Goal: Task Accomplishment & Management: Use online tool/utility

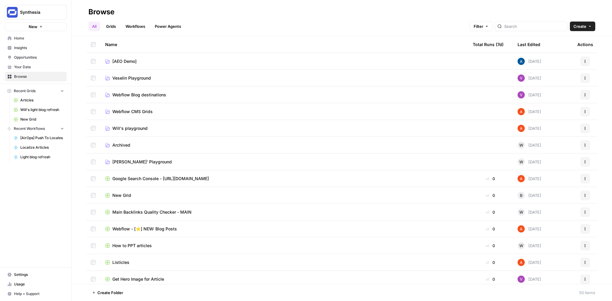
click at [139, 25] on link "Workflows" at bounding box center [135, 27] width 27 height 10
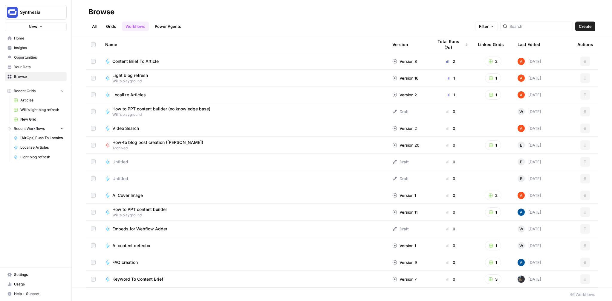
click at [142, 78] on span "Will's playground" at bounding box center [132, 80] width 40 height 5
click at [111, 25] on link "Grids" at bounding box center [110, 27] width 17 height 10
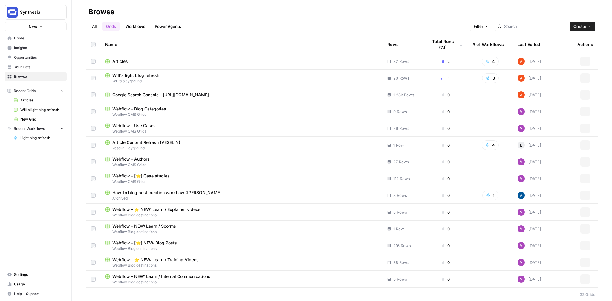
click at [138, 74] on span "Will's light blog refresh" at bounding box center [135, 75] width 47 height 6
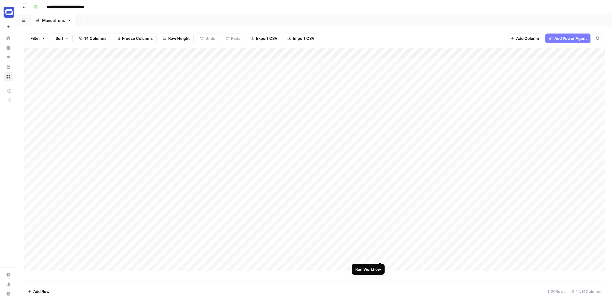
click at [379, 255] on div "Add Column" at bounding box center [314, 159] width 581 height 223
click at [195, 256] on div "Add Column" at bounding box center [314, 159] width 581 height 223
click at [372, 255] on div "Add Column" at bounding box center [314, 159] width 581 height 223
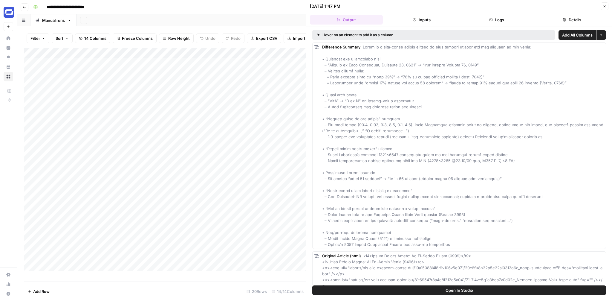
click at [603, 5] on icon "button" at bounding box center [605, 6] width 4 height 4
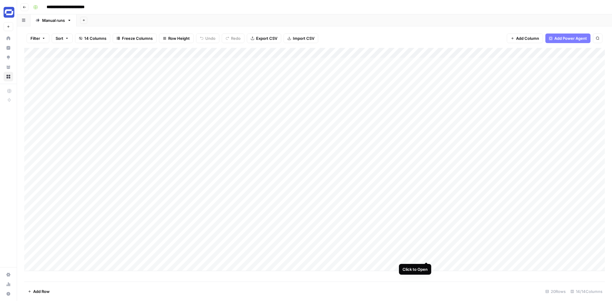
click at [426, 256] on div "Add Column" at bounding box center [314, 159] width 581 height 223
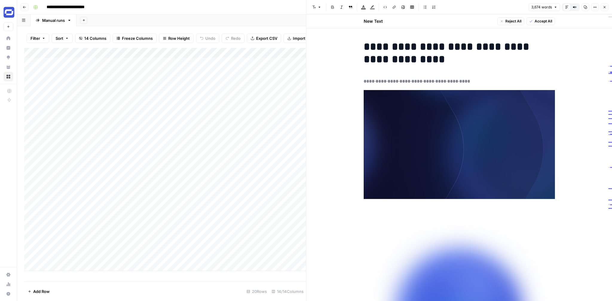
click at [576, 6] on button "Compare Old vs New Content" at bounding box center [575, 7] width 8 height 8
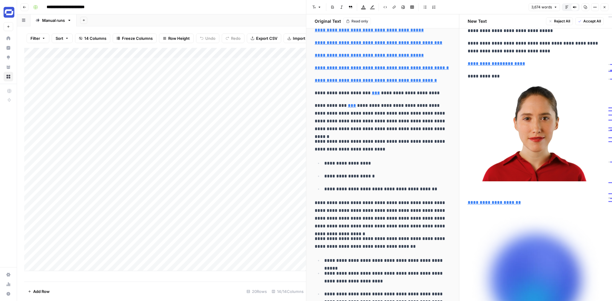
scroll to position [1248, 0]
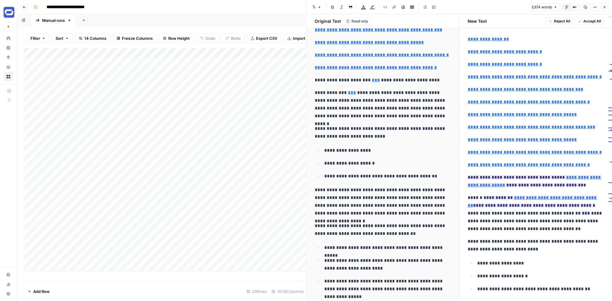
type input "https://www.synthesia.io/learn/video-production/#create-your-next-video-in-any-…"
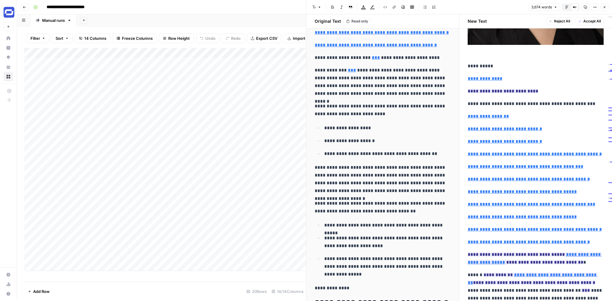
scroll to position [1266, 0]
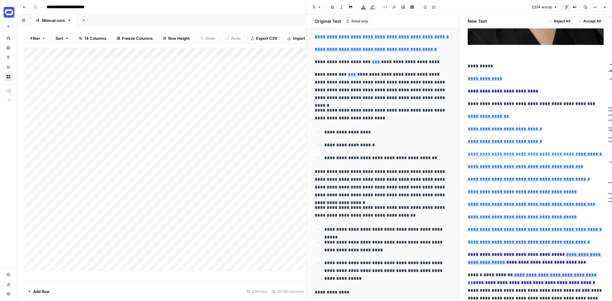
type input "https://www.synthesia.io/learn/video-production/#what-is-the-best-aspect-ratio-…"
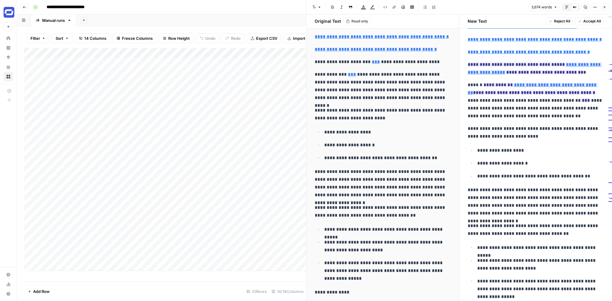
scroll to position [1266, 0]
type input "https://www.cisco.com/c/en/us/solutions/executive-perspectives/annual-internet-…"
click at [554, 55] on icon at bounding box center [554, 55] width 4 height 4
type input "https://wistia.com/learn/marketing/video-benchmarks-2024"
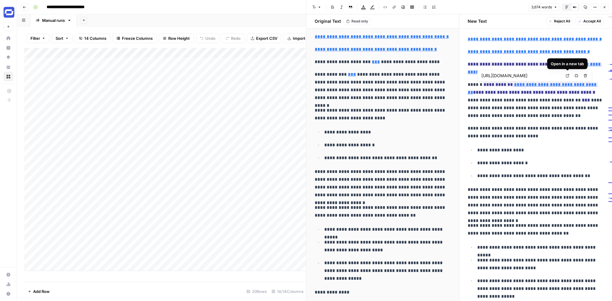
click at [566, 75] on icon at bounding box center [568, 76] width 4 height 4
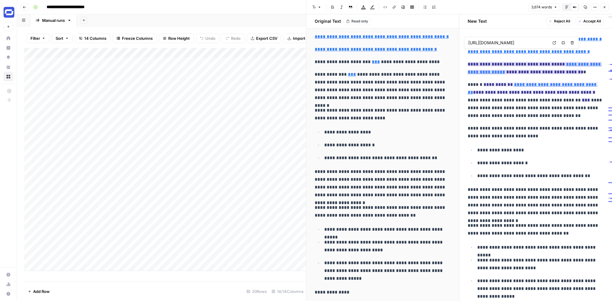
type input "https://wistia.com/learn/marketing/video-benchmarks-2024"
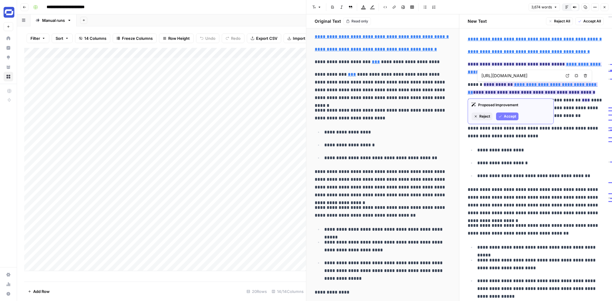
type input "https://www.synthesia.io/learn/video-production/#how-to-easily-create-videos-wi…"
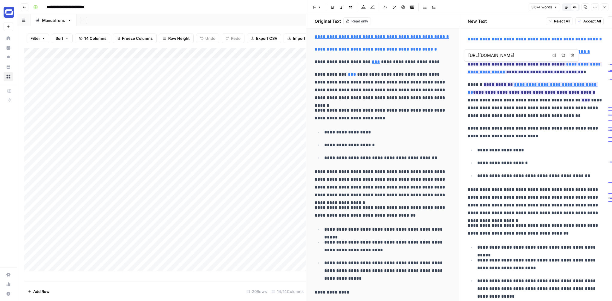
click at [555, 57] on link "Open in a new tab" at bounding box center [554, 55] width 8 height 8
type input "https://www.synthesia.io/learn/video-production/#create-your-next-video-in-any-…"
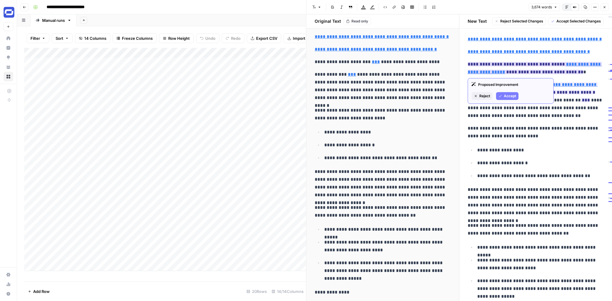
copy ins "**********"
drag, startPoint x: 500, startPoint y: 72, endPoint x: 489, endPoint y: 63, distance: 13.7
click at [489, 63] on ins "**********" at bounding box center [535, 68] width 134 height 12
type input "https://wistia.com/learn/marketing/video-benchmarks-2024"
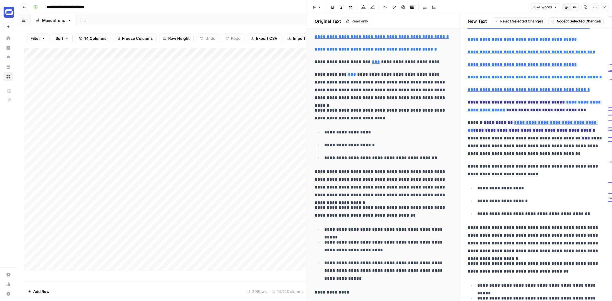
scroll to position [1225, 0]
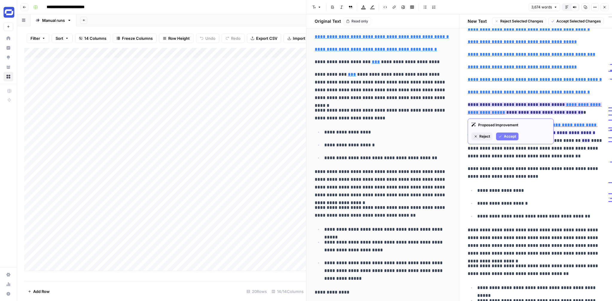
click at [488, 134] on span "Reject" at bounding box center [484, 136] width 11 height 5
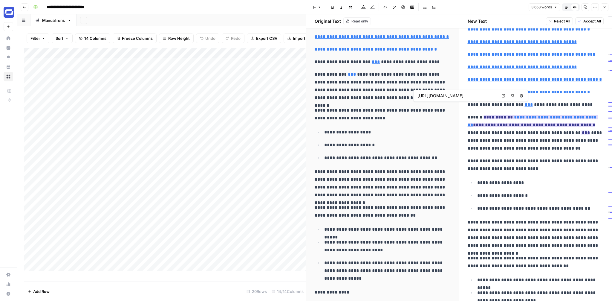
type input "https://wistia.com/learn/marketing/video-benchmarks-2024"
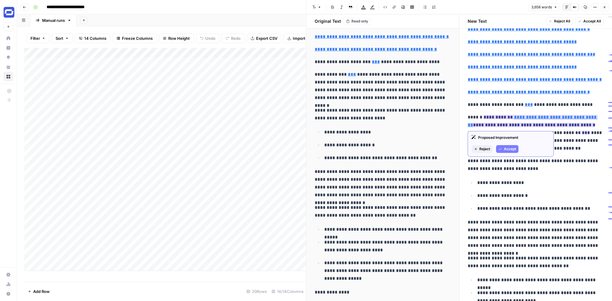
click at [484, 148] on span "Reject" at bounding box center [484, 148] width 11 height 5
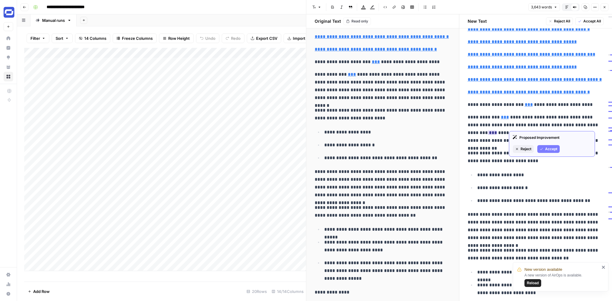
click at [525, 149] on span "Reject" at bounding box center [526, 148] width 11 height 5
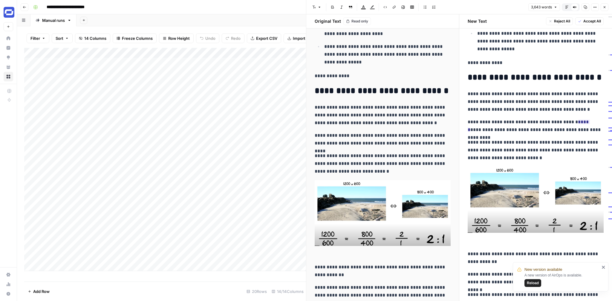
scroll to position [1486, 0]
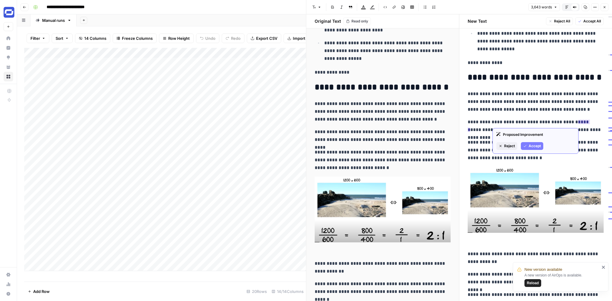
click at [539, 145] on span "Accept" at bounding box center [535, 145] width 12 height 5
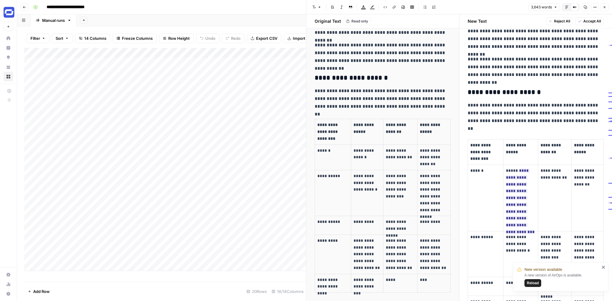
scroll to position [3954, 0]
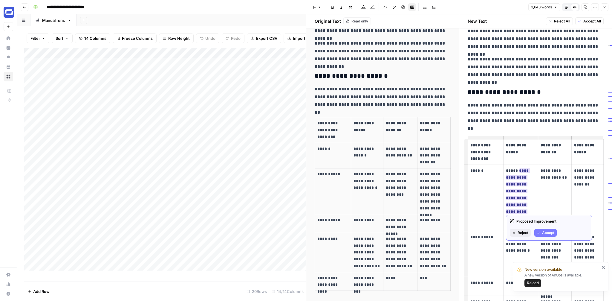
click at [520, 168] on ins "**********" at bounding box center [520, 200] width 29 height 65
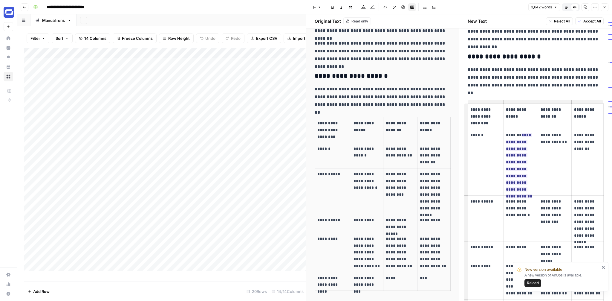
scroll to position [4281, 0]
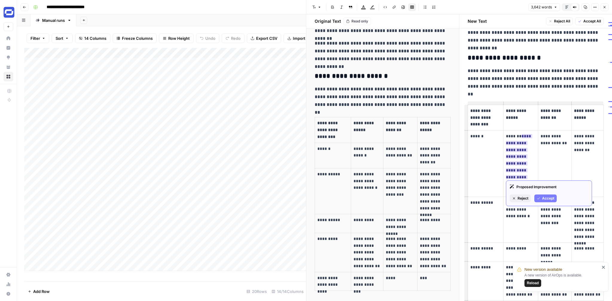
click at [545, 197] on span "Accept" at bounding box center [548, 197] width 12 height 5
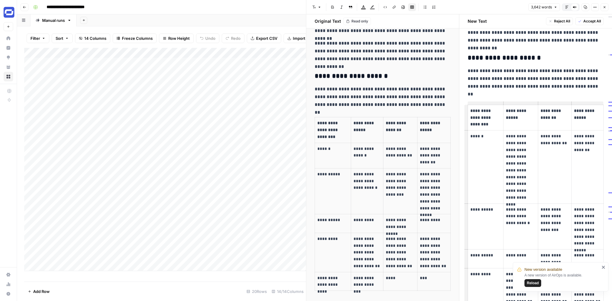
click at [556, 133] on p "**********" at bounding box center [555, 140] width 28 height 14
click at [581, 133] on p "**********" at bounding box center [587, 143] width 27 height 20
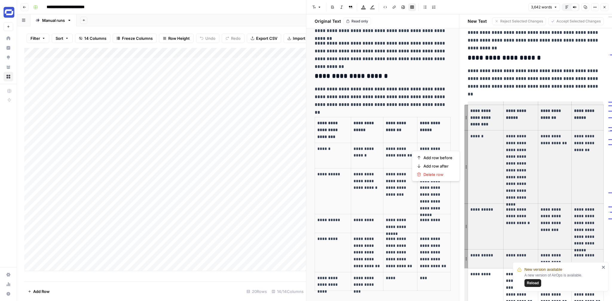
drag, startPoint x: 470, startPoint y: 95, endPoint x: 591, endPoint y: 240, distance: 188.8
click at [591, 240] on tbody "**********" at bounding box center [536, 215] width 136 height 221
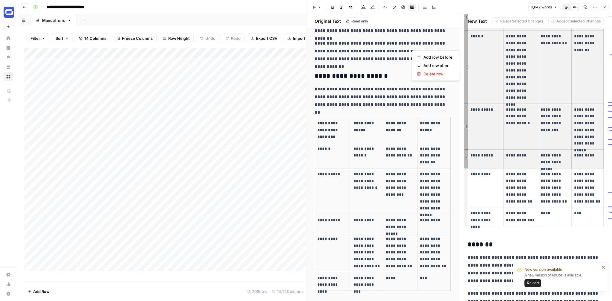
scroll to position [4381, 0]
click at [585, 206] on td "***" at bounding box center [587, 215] width 32 height 19
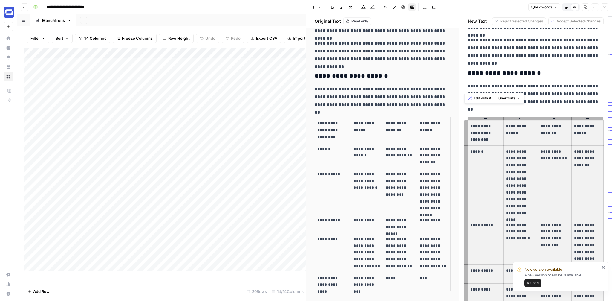
scroll to position [4264, 0]
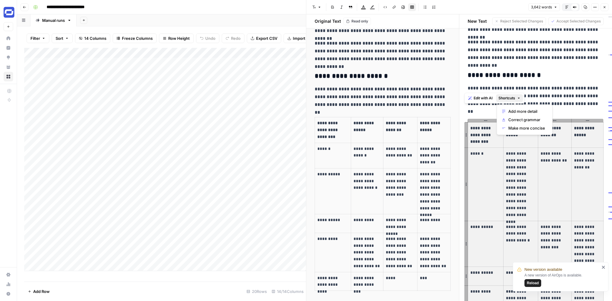
click at [519, 96] on button "Shortcuts" at bounding box center [509, 98] width 27 height 8
click at [477, 125] on p "**********" at bounding box center [485, 135] width 31 height 20
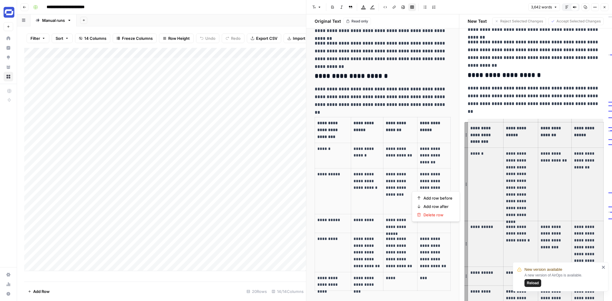
drag, startPoint x: 469, startPoint y: 110, endPoint x: 584, endPoint y: 293, distance: 216.0
click at [584, 293] on tbody "**********" at bounding box center [536, 232] width 136 height 221
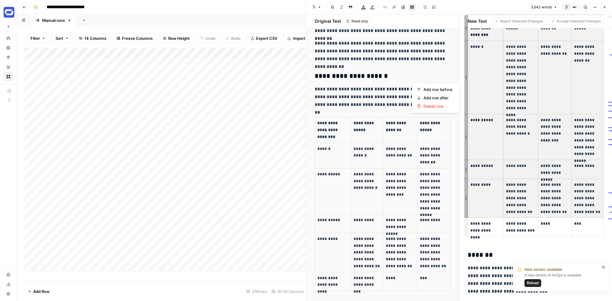
scroll to position [4372, 0]
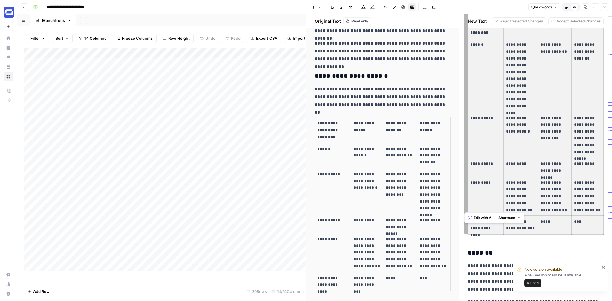
click at [595, 215] on td "***" at bounding box center [587, 224] width 32 height 19
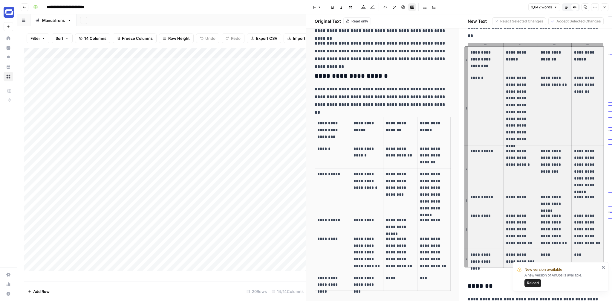
scroll to position [4333, 0]
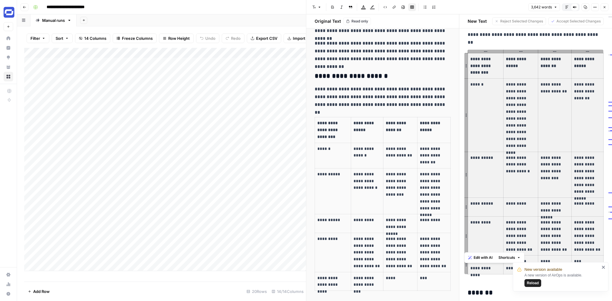
click at [522, 81] on p "**********" at bounding box center [520, 115] width 29 height 68
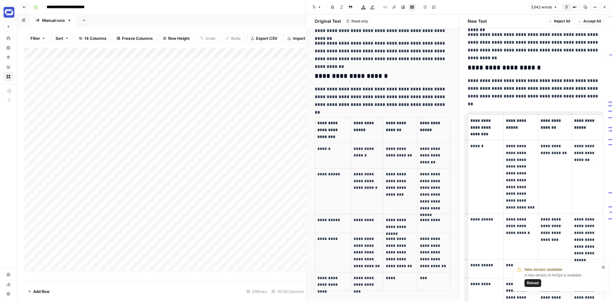
scroll to position [4286, 0]
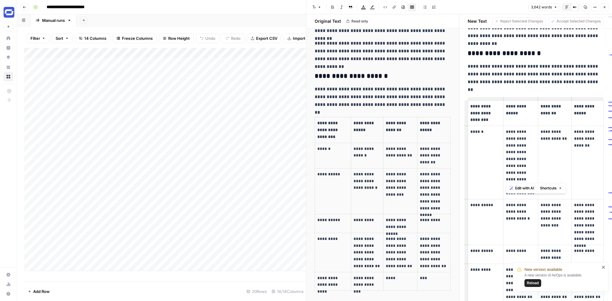
drag, startPoint x: 532, startPoint y: 177, endPoint x: 505, endPoint y: 118, distance: 64.3
click at [505, 126] on td "**********" at bounding box center [520, 162] width 34 height 73
copy p "**********"
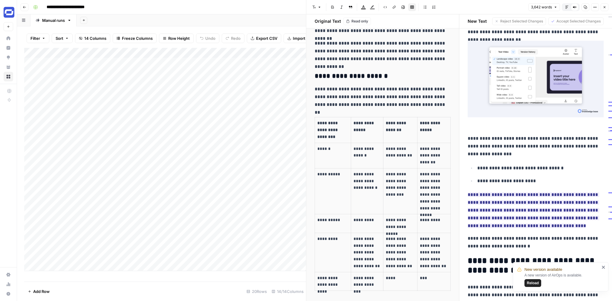
scroll to position [5704, 0]
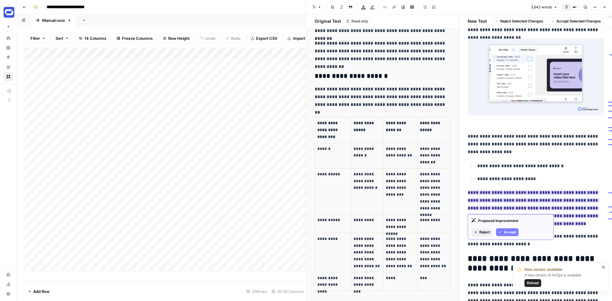
drag, startPoint x: 525, startPoint y: 176, endPoint x: 601, endPoint y: 176, distance: 75.9
click at [599, 190] on ins "**********" at bounding box center [533, 208] width 131 height 36
copy ins "**********"
drag, startPoint x: 516, startPoint y: 175, endPoint x: 530, endPoint y: 184, distance: 16.7
click at [530, 190] on ins "**********" at bounding box center [533, 208] width 131 height 36
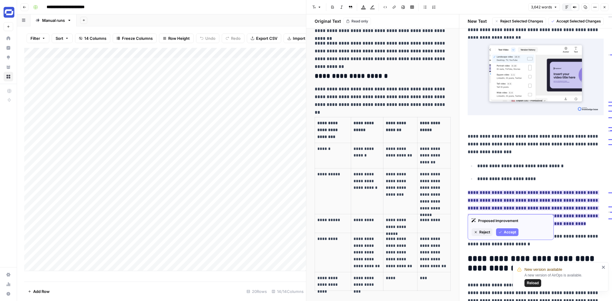
drag, startPoint x: 547, startPoint y: 209, endPoint x: 468, endPoint y: 179, distance: 85.0
click at [468, 189] on p "**********" at bounding box center [536, 208] width 136 height 39
copy ins "**********"
click at [540, 175] on p "**********" at bounding box center [540, 179] width 127 height 8
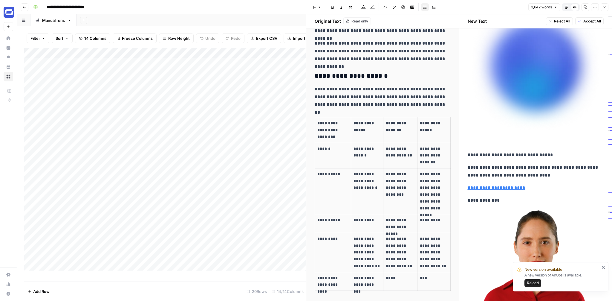
scroll to position [0, 0]
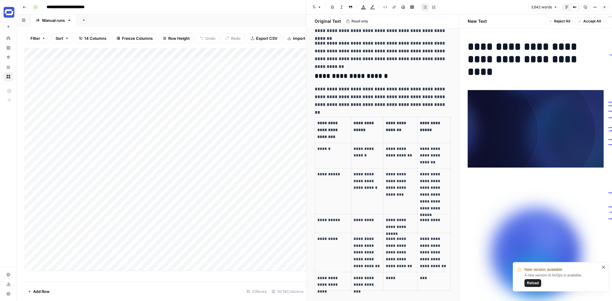
click at [607, 6] on button "Close" at bounding box center [605, 7] width 8 height 8
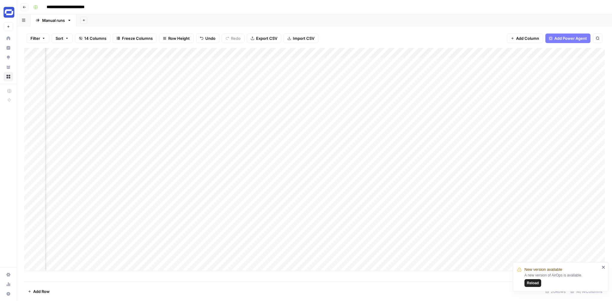
scroll to position [0, 169]
click at [405, 257] on div "Add Column" at bounding box center [314, 159] width 581 height 223
click at [449, 255] on div "Add Column" at bounding box center [314, 159] width 581 height 223
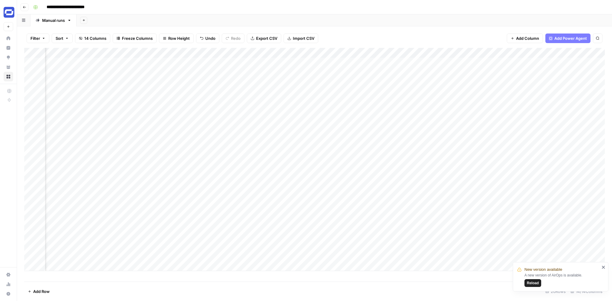
click at [337, 255] on div "Add Column" at bounding box center [314, 159] width 581 height 223
click at [341, 255] on div "Add Column" at bounding box center [314, 159] width 581 height 223
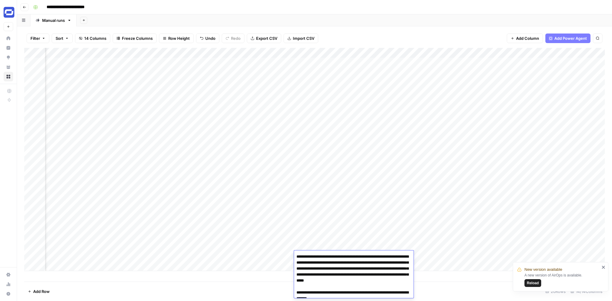
scroll to position [0, 0]
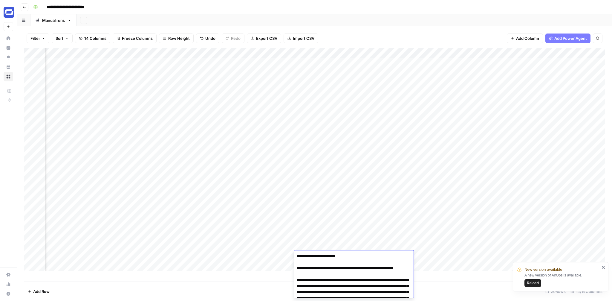
drag, startPoint x: 313, startPoint y: 274, endPoint x: 303, endPoint y: 267, distance: 11.6
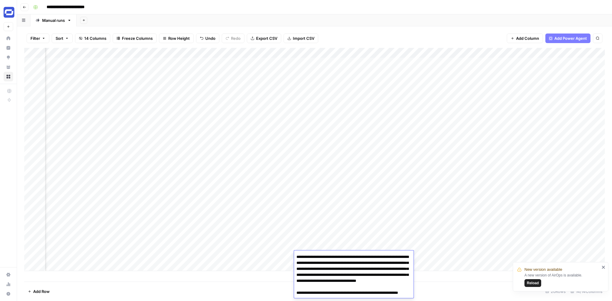
scroll to position [28, 0]
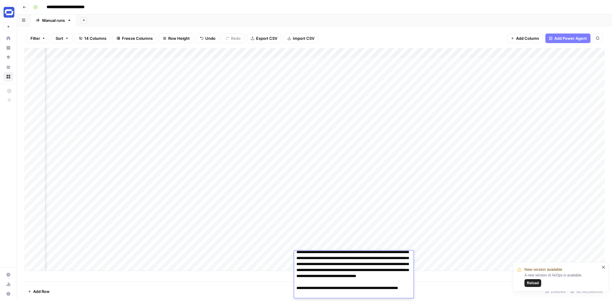
drag, startPoint x: 346, startPoint y: 287, endPoint x: 296, endPoint y: 259, distance: 57.1
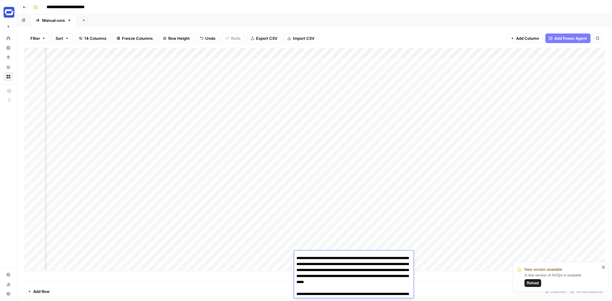
scroll to position [70, 0]
drag, startPoint x: 316, startPoint y: 263, endPoint x: 301, endPoint y: 257, distance: 15.3
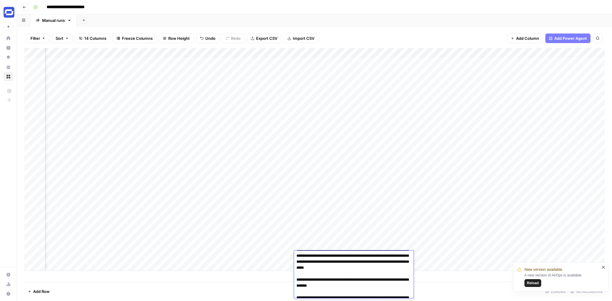
scroll to position [85, 0]
drag, startPoint x: 323, startPoint y: 291, endPoint x: 297, endPoint y: 262, distance: 38.9
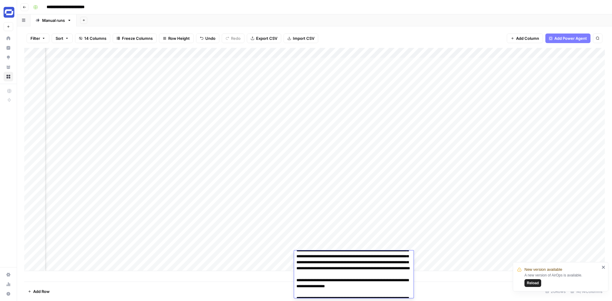
scroll to position [225, 0]
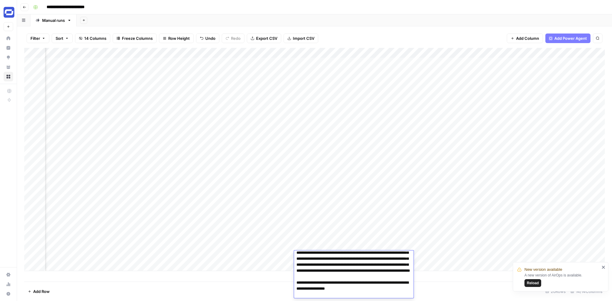
drag, startPoint x: 312, startPoint y: 261, endPoint x: 302, endPoint y: 277, distance: 19.0
click at [302, 277] on textarea at bounding box center [354, 228] width 120 height 403
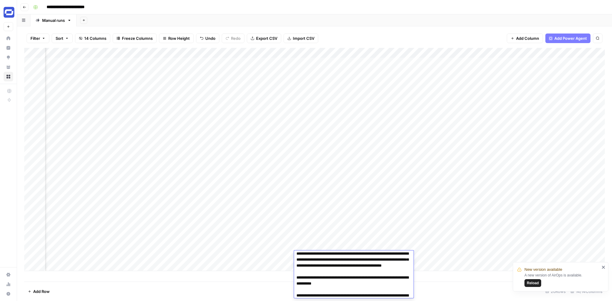
scroll to position [273, 0]
click at [332, 281] on textarea at bounding box center [354, 180] width 120 height 403
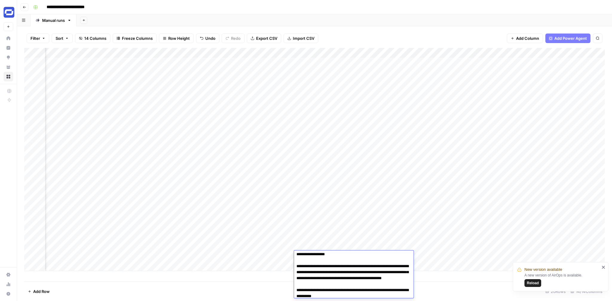
scroll to position [259, 0]
click at [297, 261] on textarea at bounding box center [354, 194] width 120 height 403
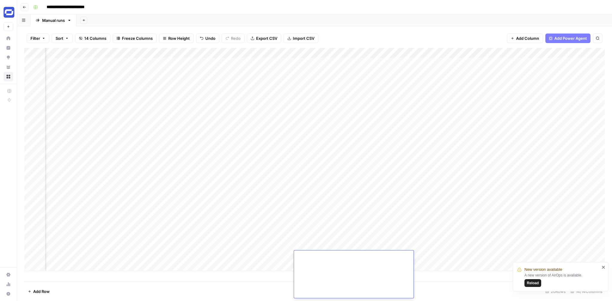
scroll to position [357, 0]
click at [437, 274] on div "Add Column" at bounding box center [314, 164] width 581 height 233
click at [290, 255] on div "Add Column" at bounding box center [314, 159] width 581 height 223
click at [453, 223] on div "Add Column" at bounding box center [314, 159] width 581 height 223
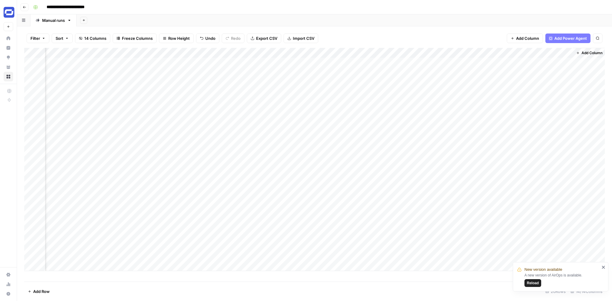
click at [457, 150] on div "Add Column" at bounding box center [314, 159] width 581 height 223
click at [423, 255] on div "Add Column" at bounding box center [314, 159] width 581 height 223
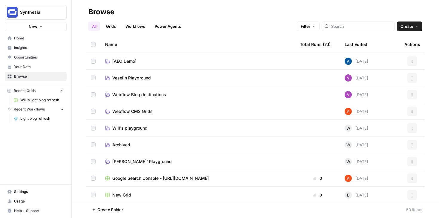
click at [126, 25] on link "Workflows" at bounding box center [135, 27] width 27 height 10
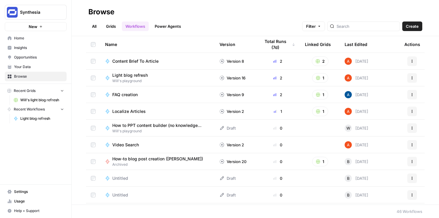
click at [143, 62] on span "Content Brief To Article" at bounding box center [135, 61] width 46 height 6
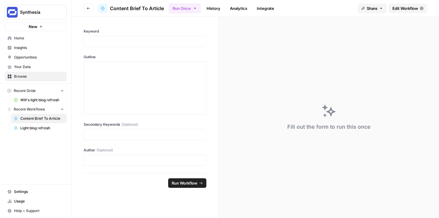
click at [398, 9] on span "Edit Workflow" at bounding box center [406, 8] width 26 height 6
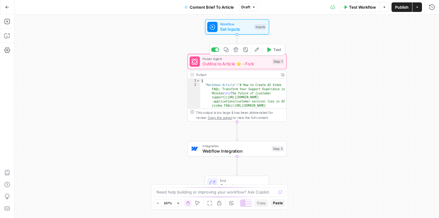
click at [255, 50] on icon "button" at bounding box center [257, 50] width 4 height 4
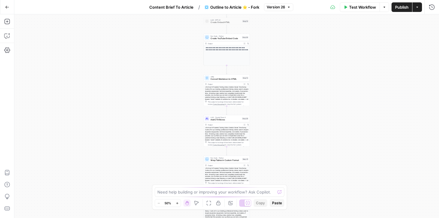
drag, startPoint x: 290, startPoint y: 66, endPoint x: 290, endPoint y: 183, distance: 116.8
click at [290, 183] on div "Workflow Set Inputs Inputs Power Agent Deep Research 🔬 - Fork Step 15 Output Co…" at bounding box center [226, 116] width 425 height 204
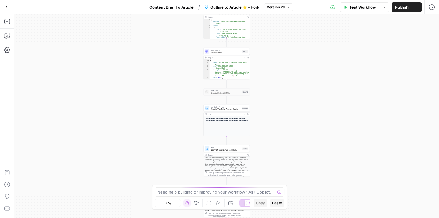
drag, startPoint x: 287, startPoint y: 101, endPoint x: 287, endPoint y: 171, distance: 69.9
click at [287, 171] on div "Workflow Set Inputs Inputs Power Agent Deep Research 🔬 - Fork Step 15 Output Co…" at bounding box center [226, 116] width 425 height 204
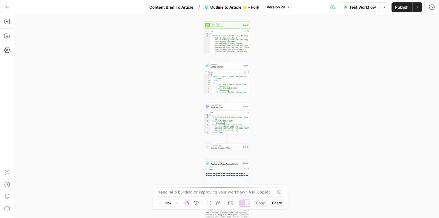
drag, startPoint x: 287, startPoint y: 79, endPoint x: 287, endPoint y: 135, distance: 55.9
click at [287, 135] on div "Workflow Set Inputs Inputs Power Agent Deep Research 🔬 - Fork Step 15 Output Co…" at bounding box center [226, 116] width 425 height 204
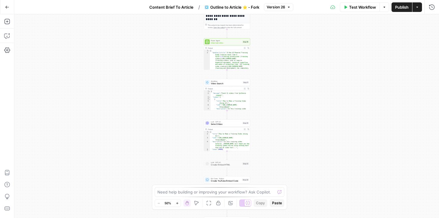
drag, startPoint x: 291, startPoint y: 76, endPoint x: 290, endPoint y: 92, distance: 15.2
click at [290, 92] on div "Workflow Set Inputs Inputs Power Agent Deep Research 🔬 - Fork Step 15 Output Co…" at bounding box center [226, 116] width 425 height 204
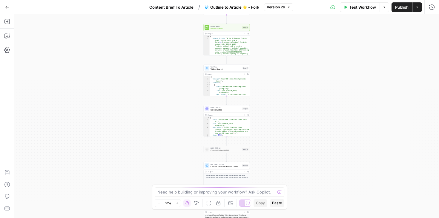
drag, startPoint x: 286, startPoint y: 110, endPoint x: 286, endPoint y: 96, distance: 13.4
click at [286, 96] on div "Workflow Set Inputs Inputs Power Agent Deep Research 🔬 - Fork Step 15 Output Co…" at bounding box center [226, 116] width 425 height 204
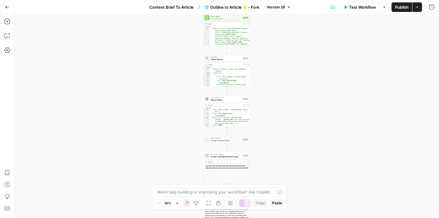
drag, startPoint x: 283, startPoint y: 104, endPoint x: 283, endPoint y: 91, distance: 12.8
click at [283, 91] on div "Workflow Set Inputs Inputs Power Agent Deep Research 🔬 - Fork Step 15 Output Co…" at bounding box center [226, 116] width 425 height 204
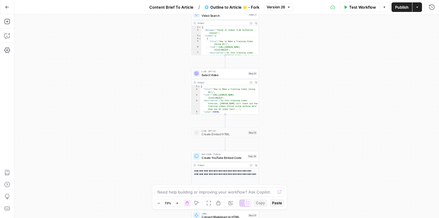
drag, startPoint x: 289, startPoint y: 106, endPoint x: 307, endPoint y: 87, distance: 26.5
click at [307, 87] on div "Workflow Set Inputs Inputs Power Agent Deep Research 🔬 - Fork Step 15 Output Co…" at bounding box center [226, 116] width 425 height 204
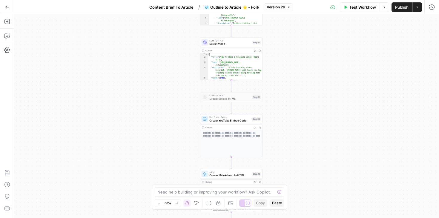
drag, startPoint x: 304, startPoint y: 92, endPoint x: 304, endPoint y: 56, distance: 35.3
click at [304, 56] on div "Workflow Set Inputs Inputs Power Agent Deep Research 🔬 - Fork Step 15 Output Co…" at bounding box center [226, 116] width 425 height 204
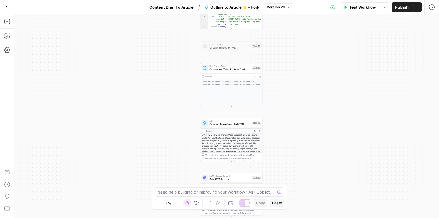
drag, startPoint x: 307, startPoint y: 121, endPoint x: 307, endPoint y: 72, distance: 48.7
click at [307, 72] on div "Workflow Set Inputs Inputs Power Agent Deep Research 🔬 - Fork Step 15 Output Co…" at bounding box center [226, 116] width 425 height 204
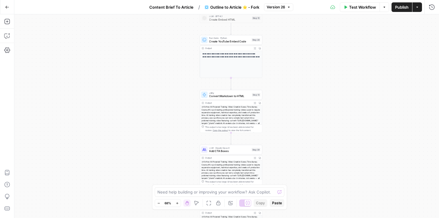
drag, startPoint x: 298, startPoint y: 101, endPoint x: 298, endPoint y: 75, distance: 26.6
click at [298, 75] on div "Workflow Set Inputs Inputs Power Agent Deep Research 🔬 - Fork Step 15 Output Co…" at bounding box center [226, 116] width 425 height 204
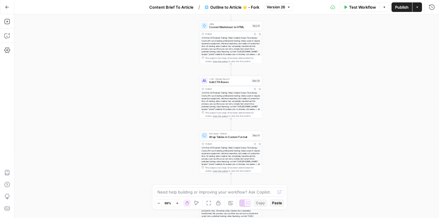
drag, startPoint x: 318, startPoint y: 101, endPoint x: 318, endPoint y: 33, distance: 68.7
click at [318, 33] on div "Workflow Set Inputs Inputs Power Agent Deep Research 🔬 - Fork Step 15 Output Co…" at bounding box center [226, 116] width 425 height 204
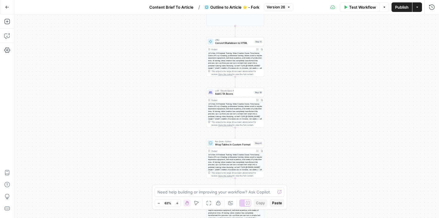
drag, startPoint x: 321, startPoint y: 50, endPoint x: 321, endPoint y: 61, distance: 11.1
click at [321, 62] on div "Workflow Set Inputs Inputs Power Agent Deep Research 🔬 - Fork Step 15 Output Co…" at bounding box center [226, 116] width 425 height 204
